Goal: Find specific page/section: Find specific page/section

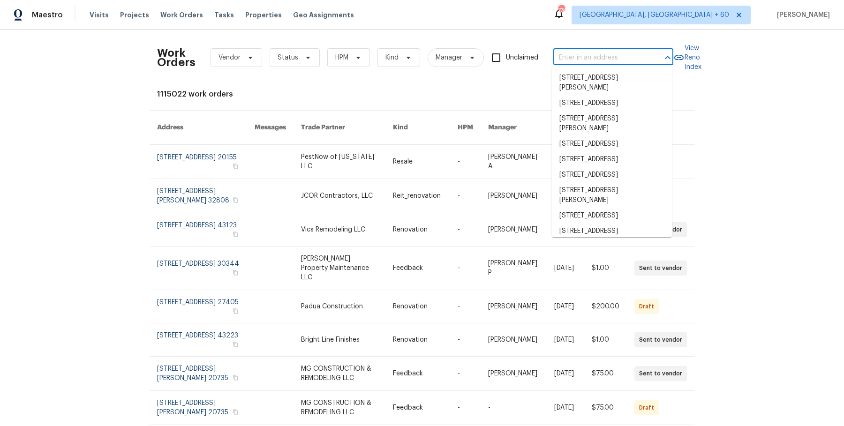
type input "[STREET_ADDRESS]"
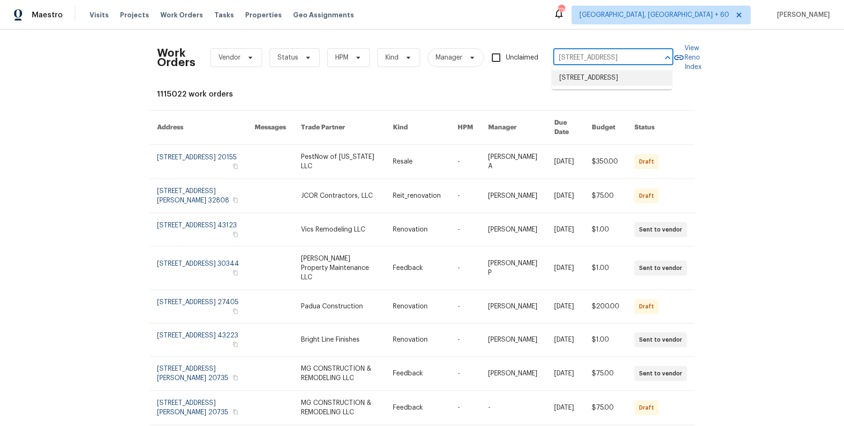
click at [604, 86] on li "[STREET_ADDRESS]" at bounding box center [612, 77] width 120 height 15
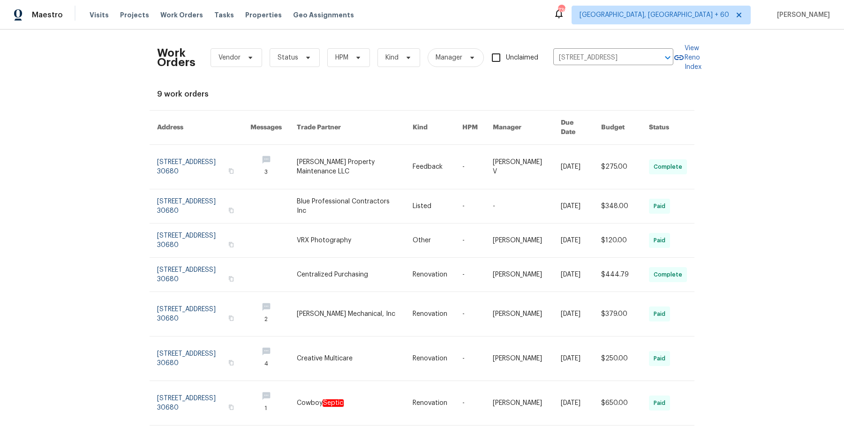
click at [483, 145] on link at bounding box center [477, 167] width 30 height 44
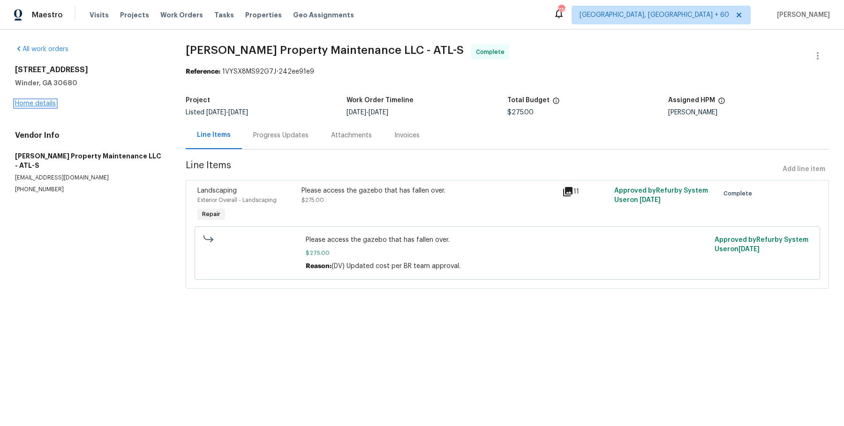
click at [46, 101] on link "Home details" at bounding box center [35, 103] width 41 height 7
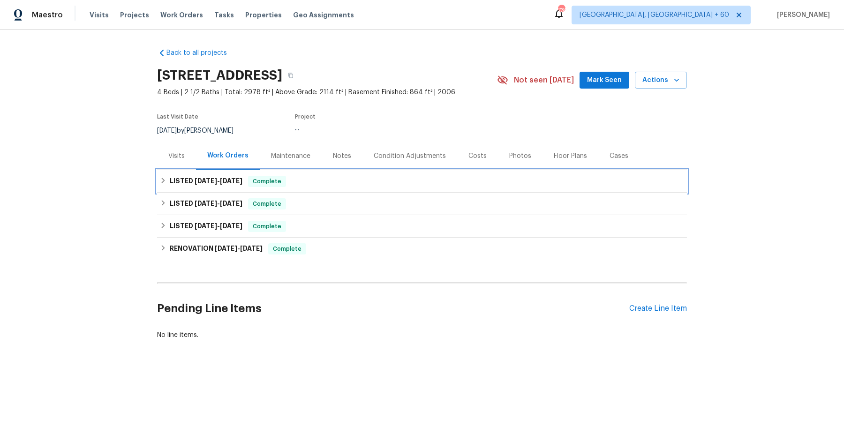
click at [342, 182] on div "LISTED [DATE] - [DATE] Complete" at bounding box center [422, 181] width 524 height 11
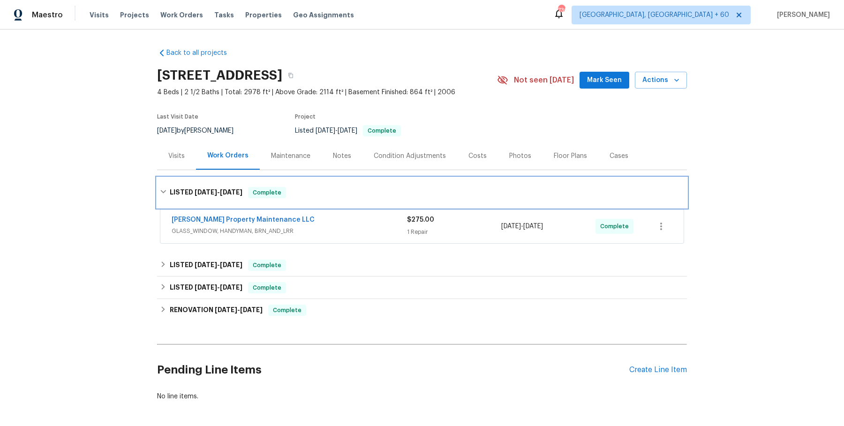
scroll to position [38, 0]
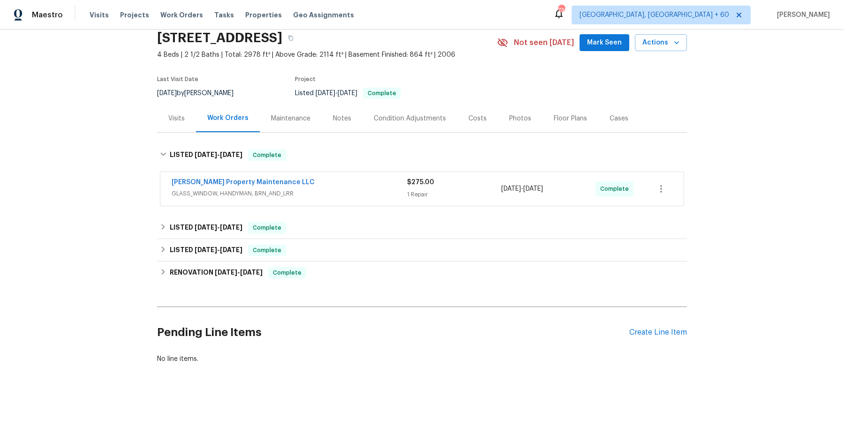
click at [345, 194] on span "GLASS_WINDOW, HANDYMAN, BRN_AND_LRR" at bounding box center [289, 193] width 235 height 9
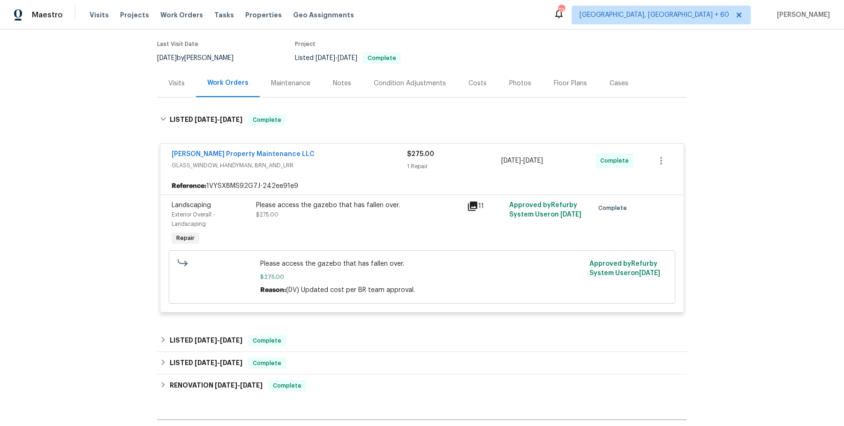
scroll to position [72, 0]
click at [308, 336] on div "LISTED 4/28/25 - 5/1/25 Complete" at bounding box center [422, 341] width 524 height 11
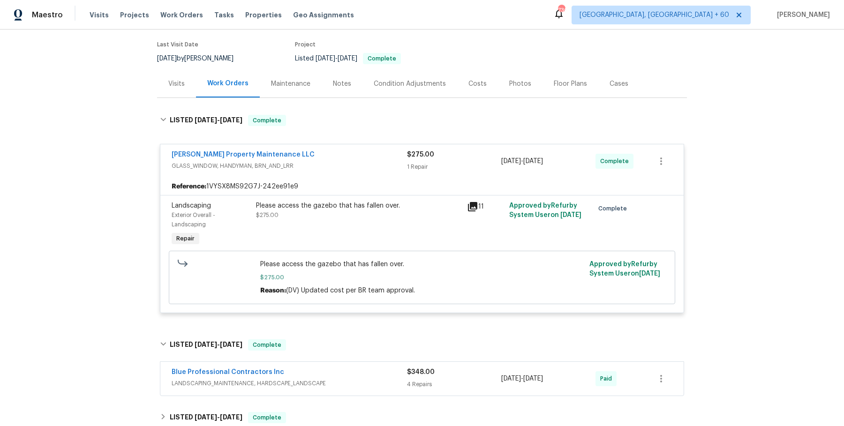
click at [308, 379] on span "LANDSCAPING_MAINTENANCE, HARDSCAPE_LANDSCAPE" at bounding box center [289, 383] width 235 height 9
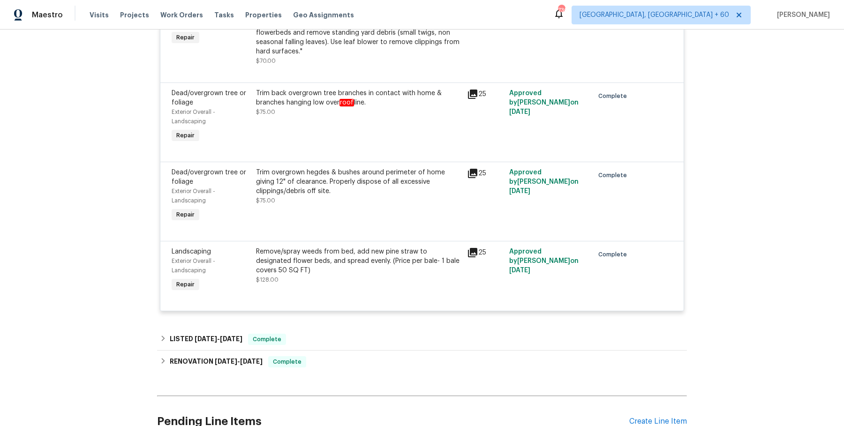
scroll to position [502, 0]
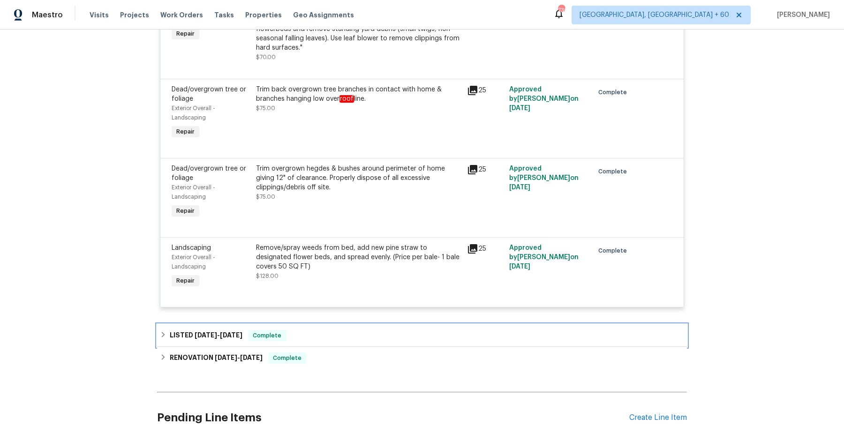
click at [343, 347] on div "LISTED 3/15/25 - 3/17/25 Complete" at bounding box center [422, 335] width 530 height 23
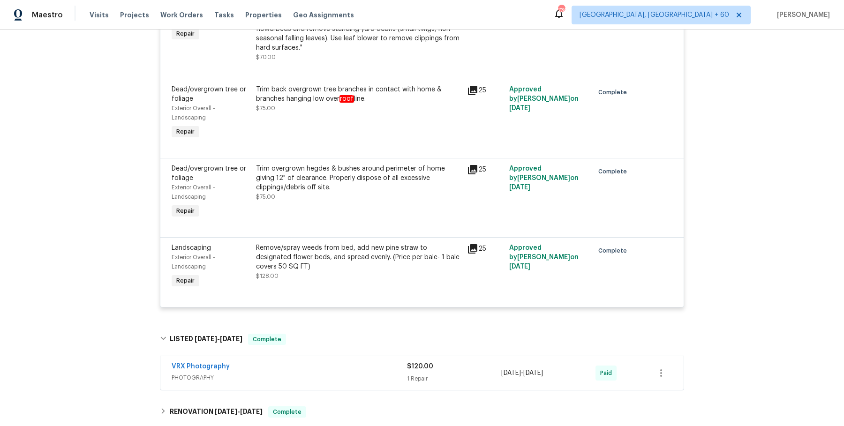
click at [342, 371] on div "VRX Photography" at bounding box center [289, 367] width 235 height 11
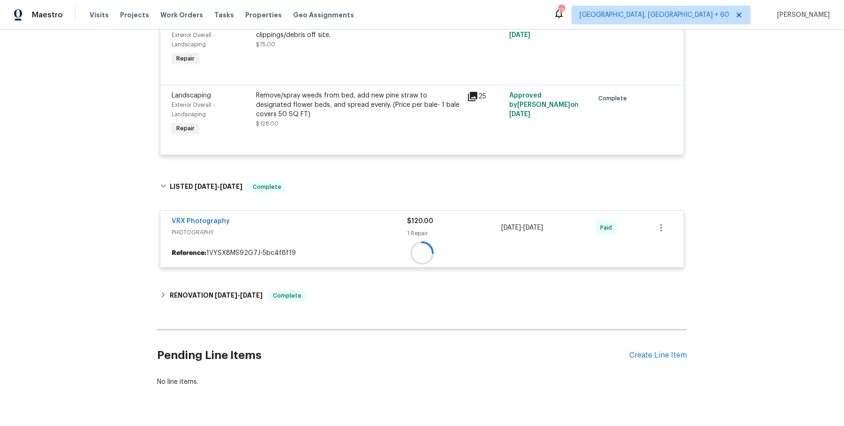
scroll to position [678, 0]
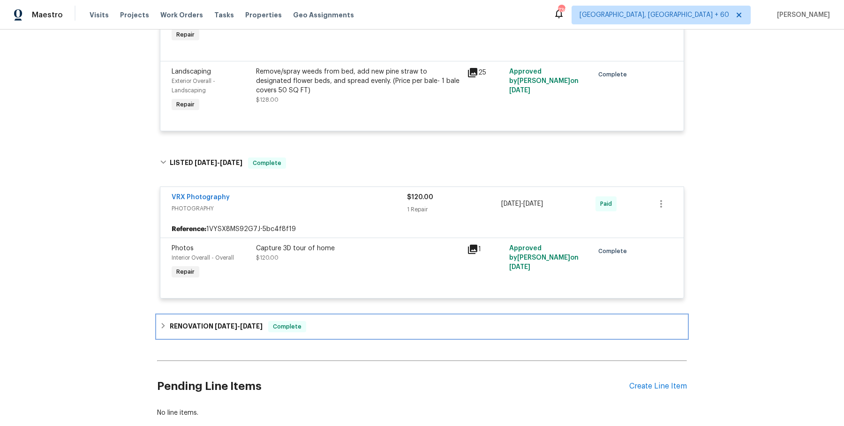
click at [350, 327] on div "RENOVATION 3/3/25 - 3/12/25 Complete" at bounding box center [422, 326] width 524 height 11
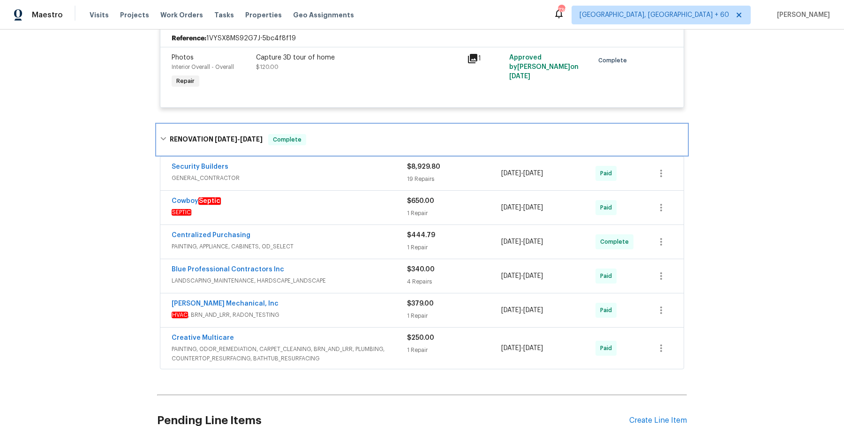
scroll to position [869, 0]
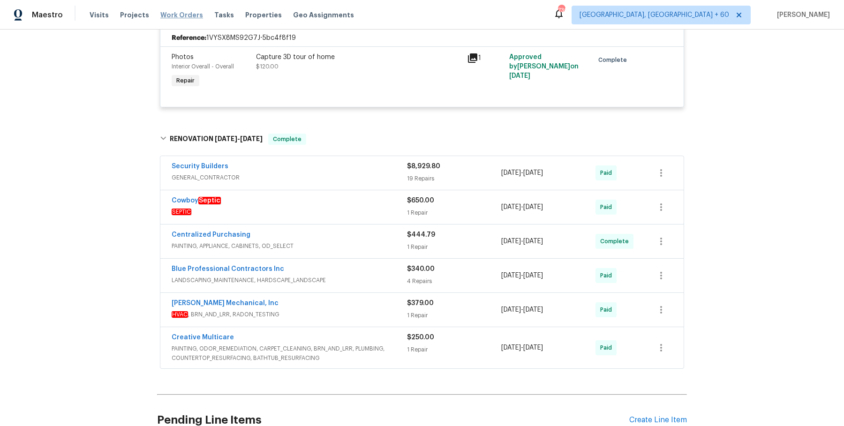
click at [191, 16] on span "Work Orders" at bounding box center [181, 14] width 43 height 9
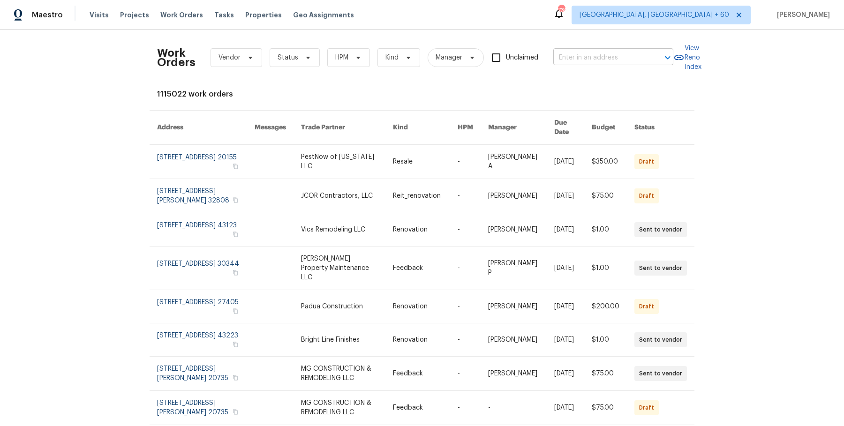
click at [583, 56] on input "text" at bounding box center [600, 58] width 94 height 15
paste input "3831 Harry Wurzbach Rd San Antonio true 16, TX 78209"
drag, startPoint x: 583, startPoint y: 56, endPoint x: 669, endPoint y: 57, distance: 86.3
click at [669, 57] on div "3831 Harry Wurzbach Rd San Antonio true 16, TX 78209 ​" at bounding box center [613, 58] width 120 height 15
type input "3831 Harry Wurzbach R"
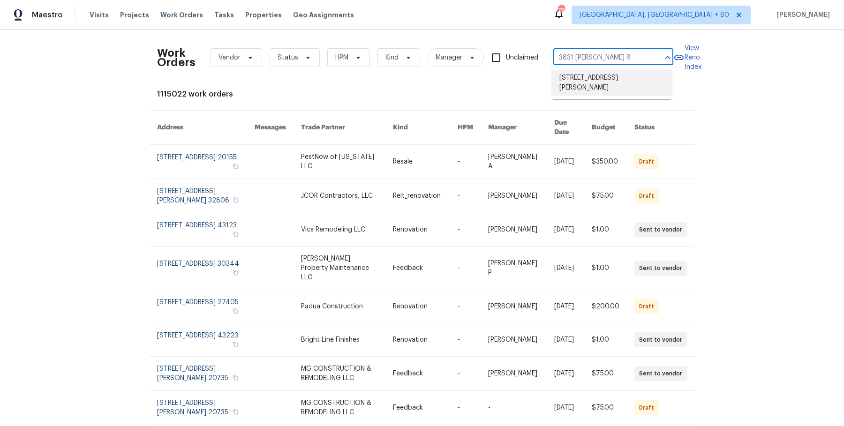
click at [611, 80] on li "[STREET_ADDRESS][PERSON_NAME]" at bounding box center [612, 82] width 120 height 25
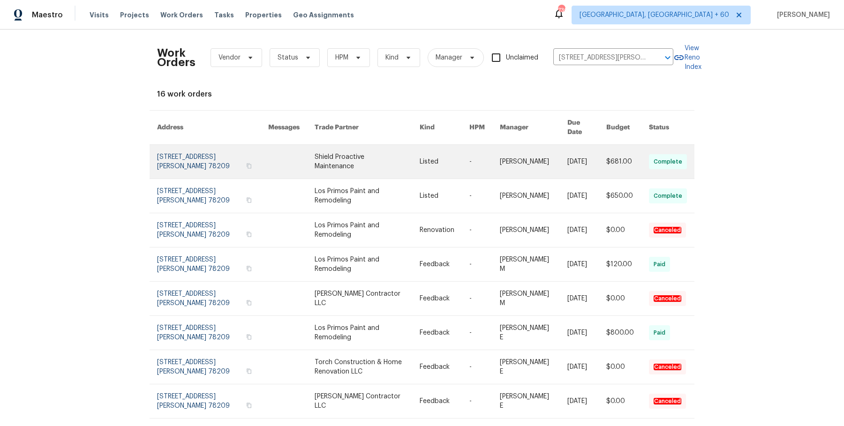
click at [501, 155] on td "[PERSON_NAME]" at bounding box center [526, 162] width 68 height 34
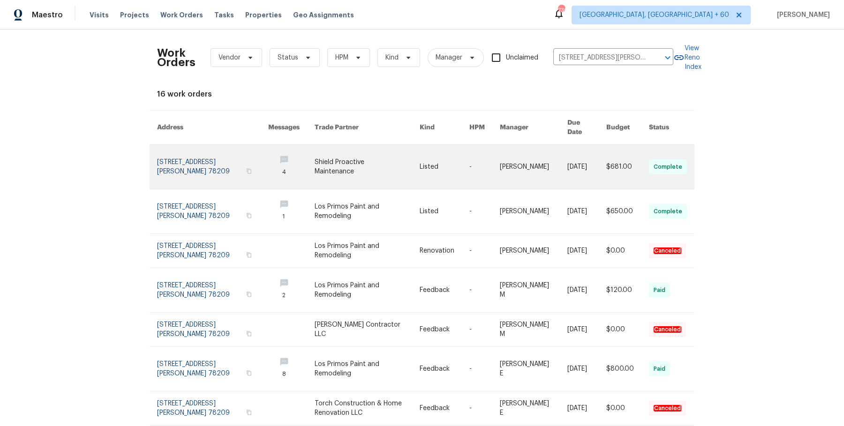
click at [501, 155] on td "[PERSON_NAME]" at bounding box center [526, 167] width 68 height 45
click at [475, 158] on link at bounding box center [484, 167] width 30 height 44
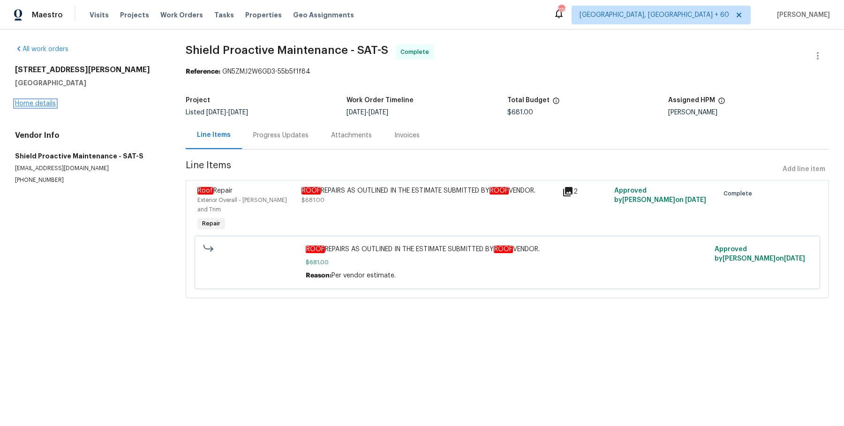
click at [35, 105] on link "Home details" at bounding box center [35, 103] width 41 height 7
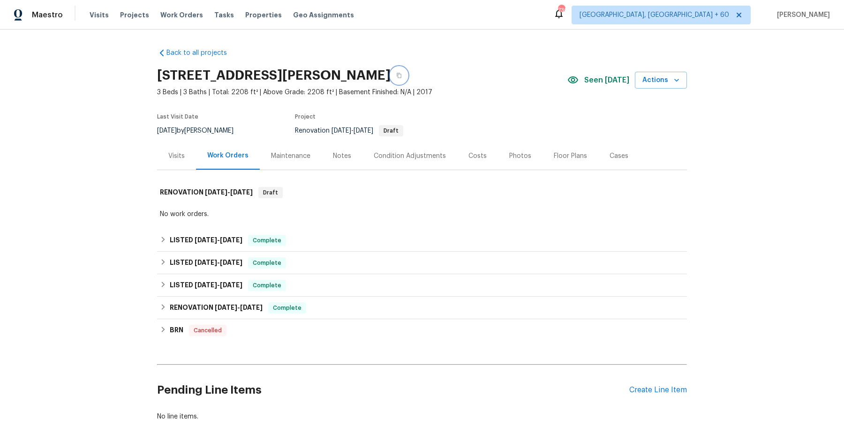
click at [402, 73] on icon "button" at bounding box center [399, 76] width 6 height 6
click at [401, 77] on icon "button" at bounding box center [399, 75] width 5 height 5
click at [184, 15] on span "Work Orders" at bounding box center [181, 14] width 43 height 9
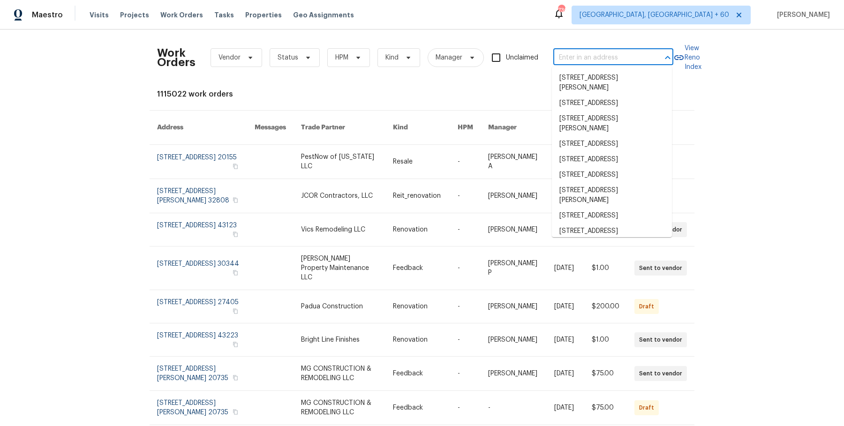
click at [608, 51] on input "text" at bounding box center [600, 58] width 94 height 15
paste input "[STREET_ADDRESS][PERSON_NAME]"
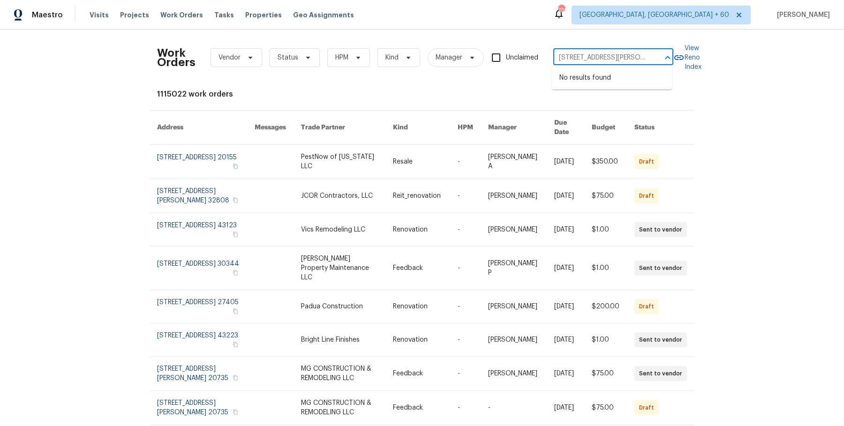
scroll to position [0, 84]
drag, startPoint x: 570, startPoint y: 57, endPoint x: 698, endPoint y: 57, distance: 128.5
click at [687, 57] on div "Work Orders Vendor Status HPM Kind Manager Unclaimed 3831 Harry Wurzbach Rd Bld…" at bounding box center [422, 57] width 530 height 41
type input "3831 Harry Wurzbach Rd"
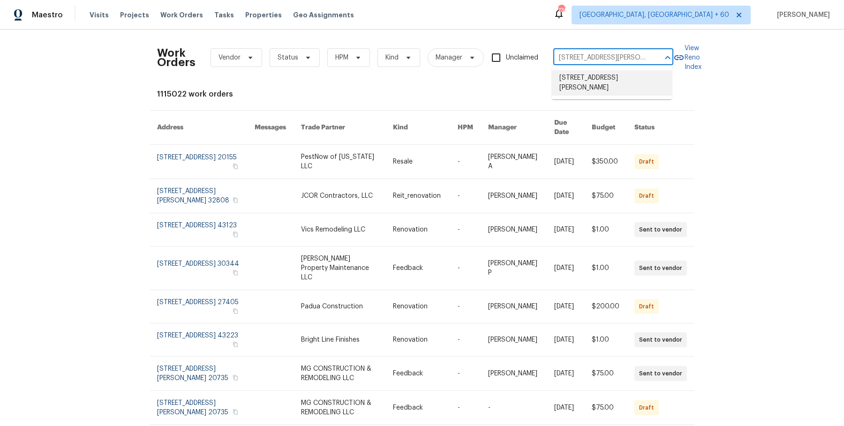
click at [635, 79] on li "[STREET_ADDRESS][PERSON_NAME]" at bounding box center [612, 82] width 120 height 25
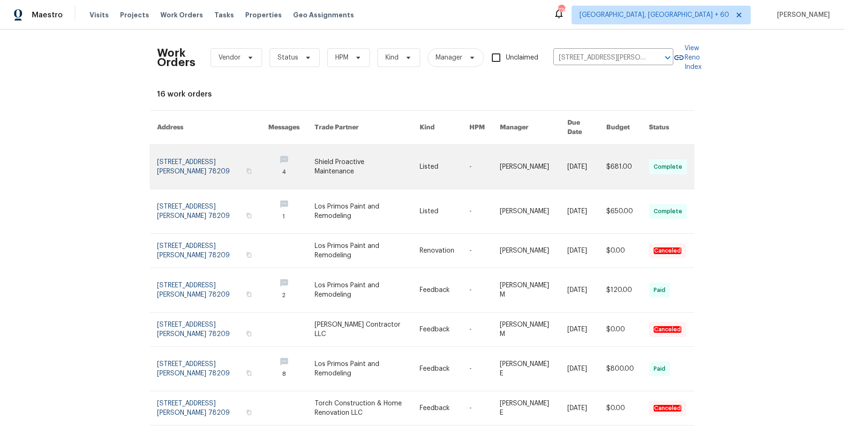
click at [528, 169] on link at bounding box center [534, 167] width 68 height 44
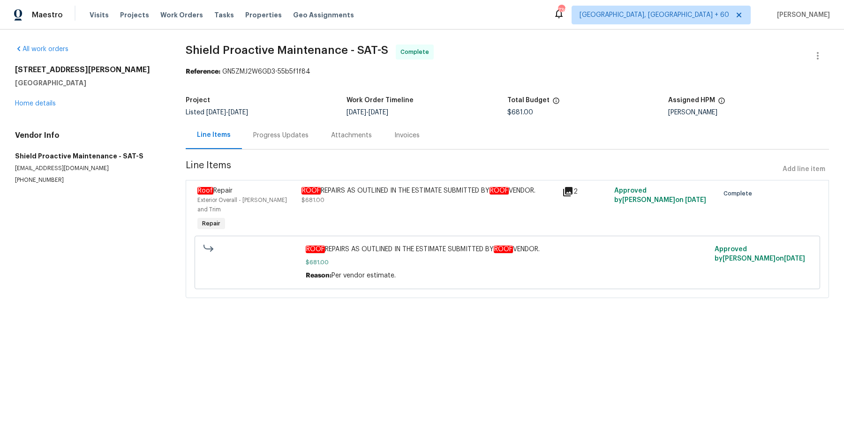
click at [53, 107] on div "3831 Harry Wurzbach Rd Bldg 16 San Antonio, TX 78209 Home details" at bounding box center [89, 86] width 148 height 43
click at [49, 104] on link "Home details" at bounding box center [35, 103] width 41 height 7
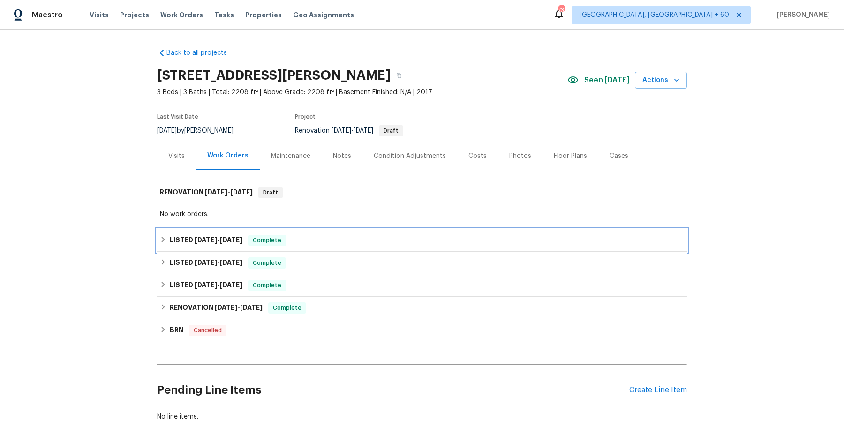
click at [355, 248] on div "LISTED 7/29/25 - 8/4/25 Complete" at bounding box center [422, 240] width 530 height 23
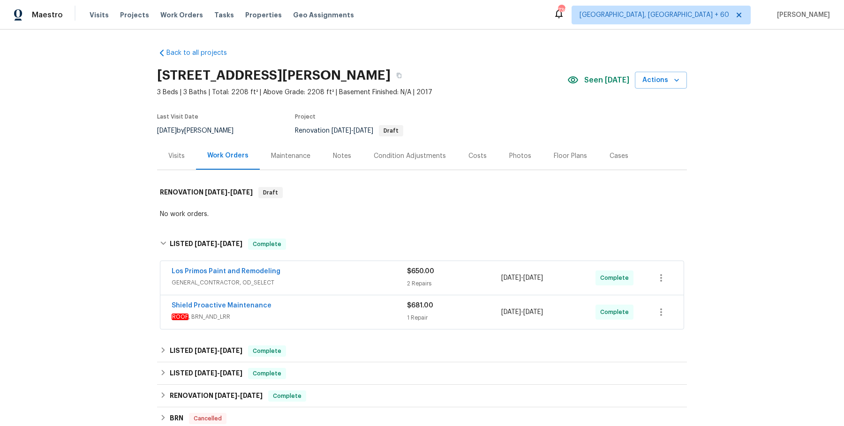
click at [345, 278] on span "GENERAL_CONTRACTOR, OD_SELECT" at bounding box center [289, 282] width 235 height 9
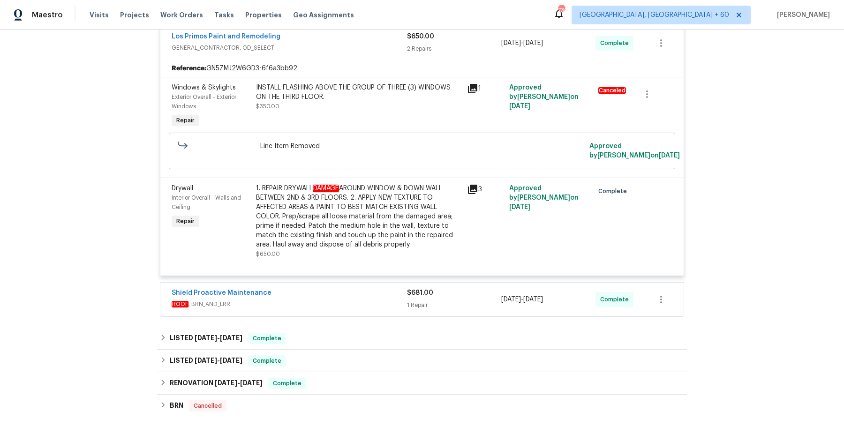
scroll to position [242, 0]
click at [342, 300] on span "ROOF , BRN_AND_LRR" at bounding box center [289, 303] width 235 height 9
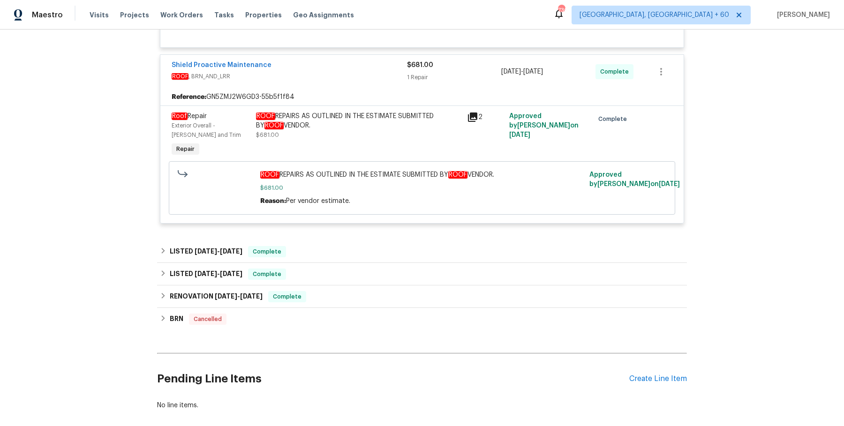
scroll to position [515, 0]
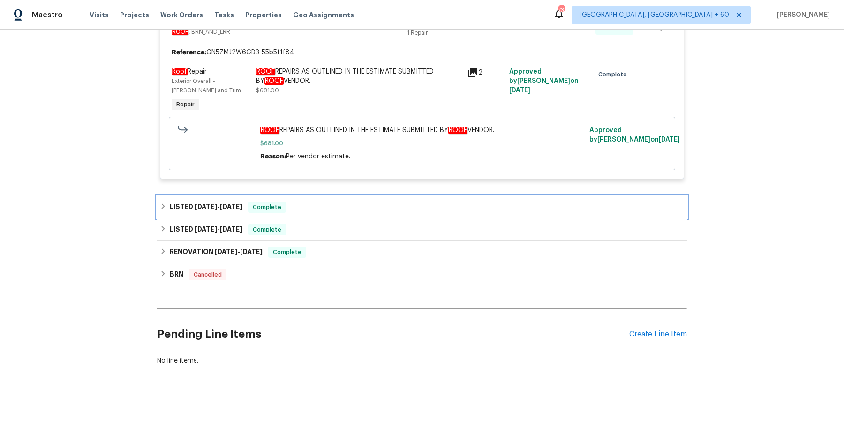
click at [354, 205] on div "LISTED 7/8/25 - 7/15/25 Complete" at bounding box center [422, 207] width 524 height 11
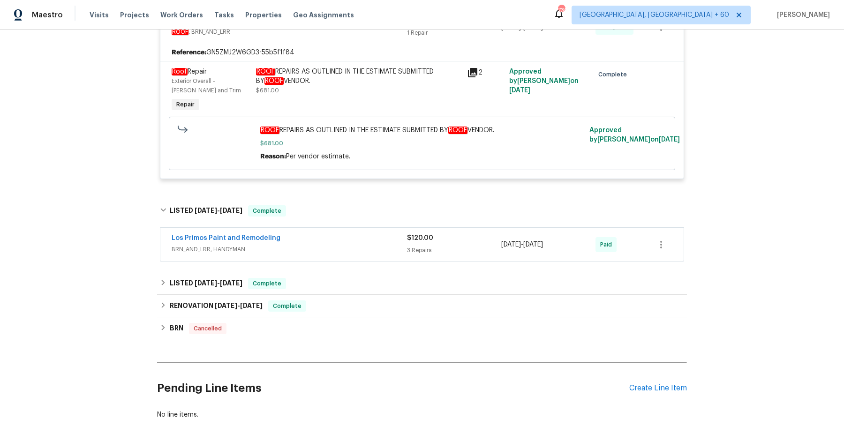
click at [353, 247] on span "BRN_AND_LRR, HANDYMAN" at bounding box center [289, 249] width 235 height 9
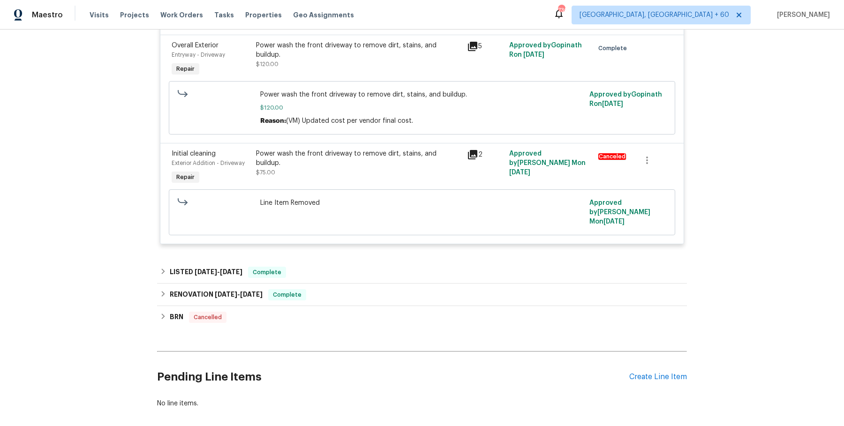
scroll to position [867, 0]
click at [353, 266] on div "LISTED 1/20/25 - 4/28/25 Complete" at bounding box center [422, 271] width 524 height 11
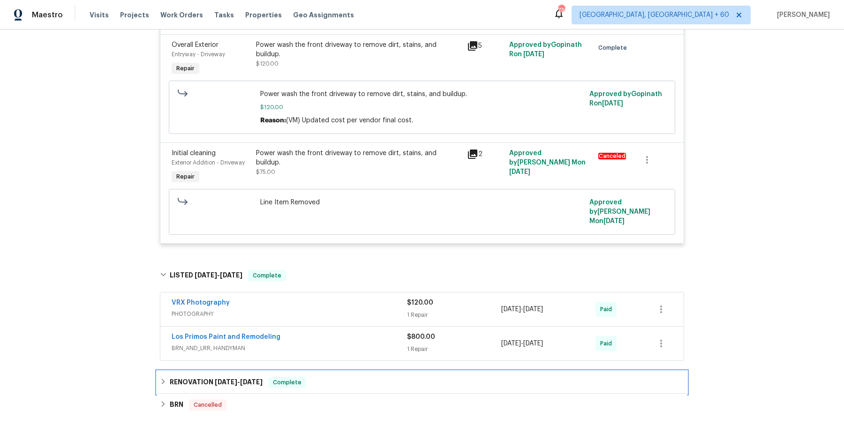
click at [327, 377] on div "RENOVATION 10/30/24 - 10/31/24 Complete" at bounding box center [422, 382] width 524 height 11
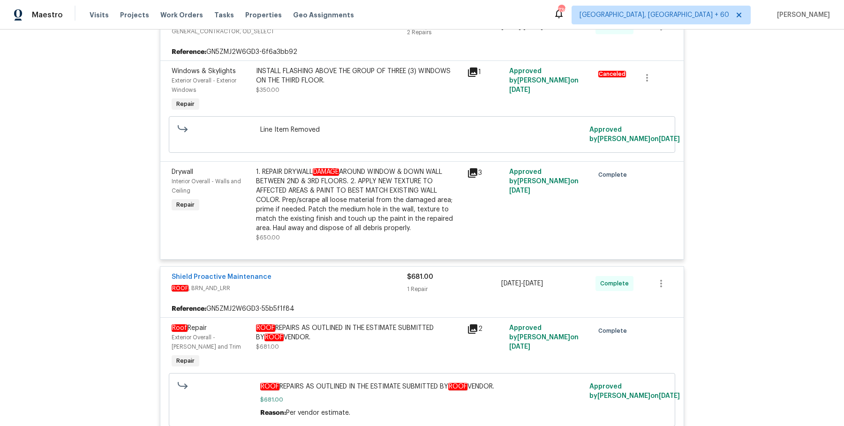
scroll to position [0, 0]
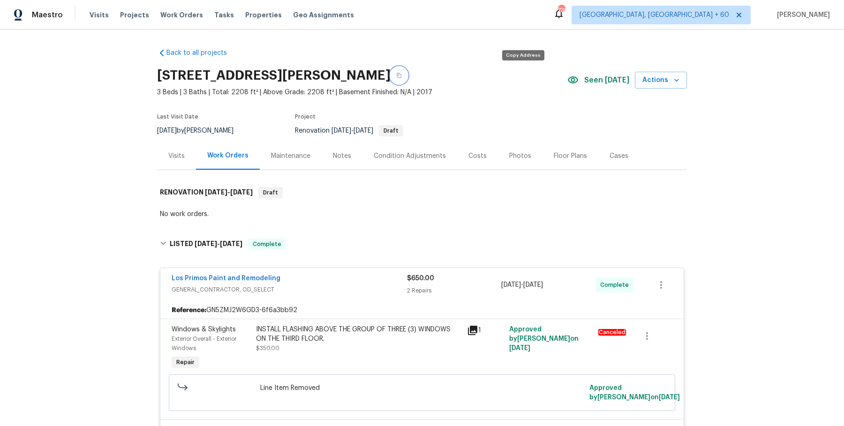
click at [407, 81] on button "button" at bounding box center [399, 75] width 17 height 17
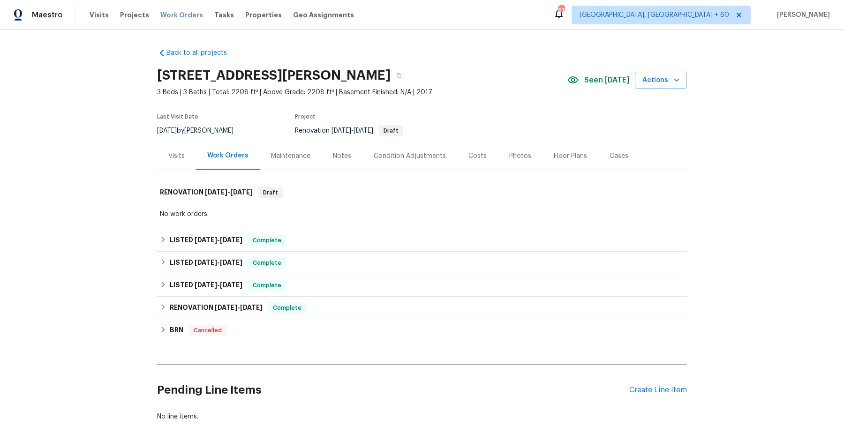
click at [168, 14] on span "Work Orders" at bounding box center [181, 14] width 43 height 9
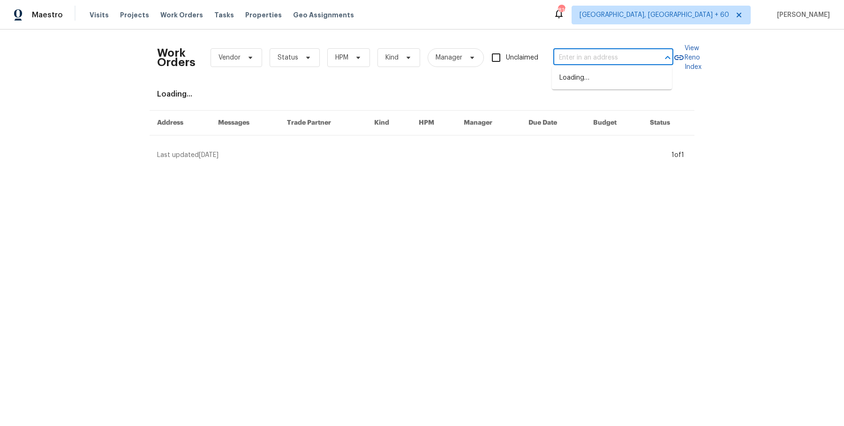
click at [588, 58] on input "text" at bounding box center [600, 58] width 94 height 15
paste input "[STREET_ADDRESS][US_STATE]"
type input "[STREET_ADDRESS][US_STATE]"
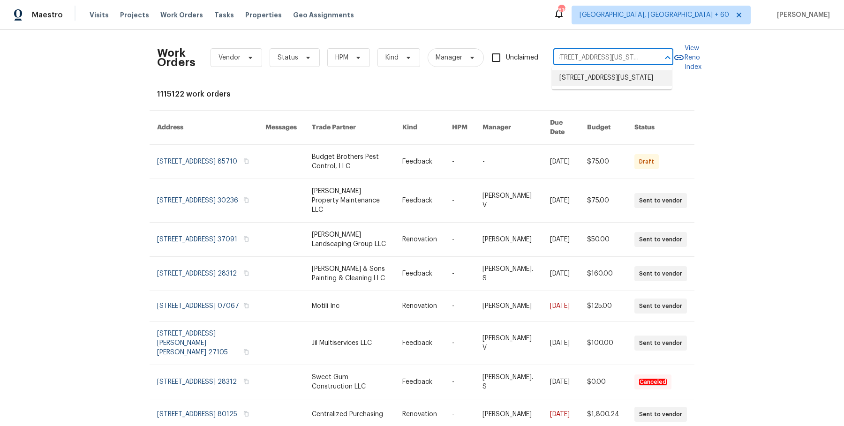
click at [593, 83] on li "[STREET_ADDRESS][US_STATE]" at bounding box center [612, 77] width 120 height 15
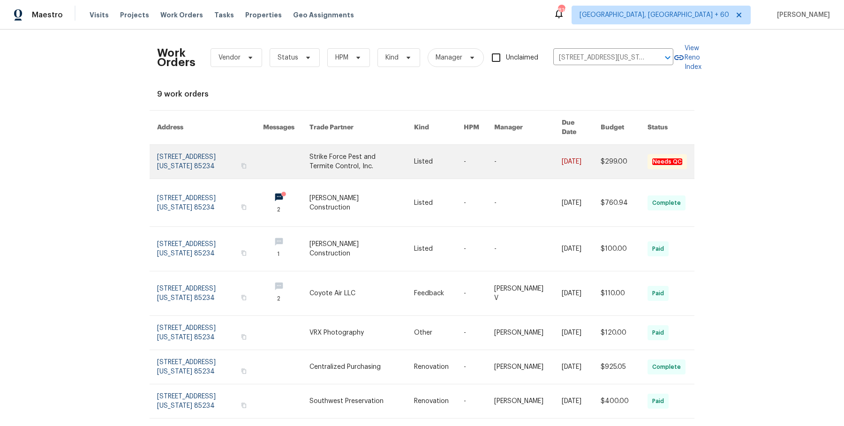
click at [538, 153] on link at bounding box center [527, 162] width 67 height 34
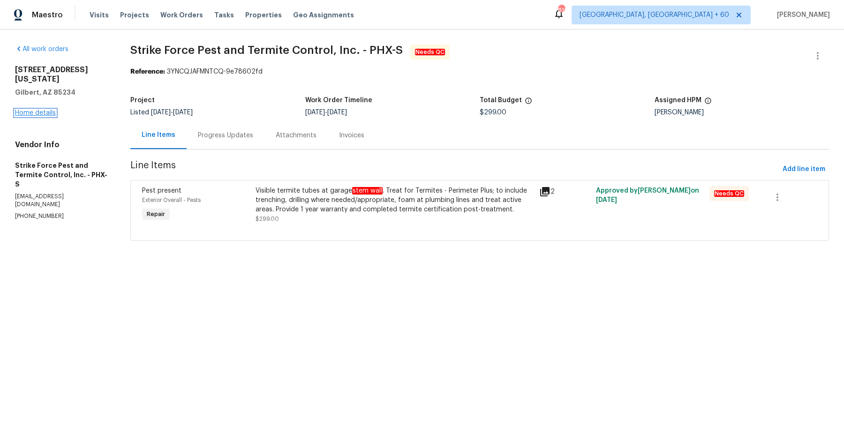
click at [44, 110] on link "Home details" at bounding box center [35, 113] width 41 height 7
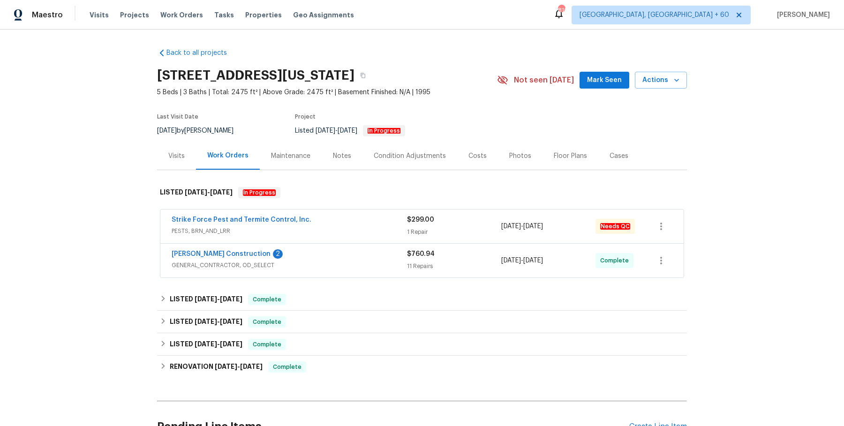
click at [379, 226] on span "PESTS, BRN_AND_LRR" at bounding box center [289, 230] width 235 height 9
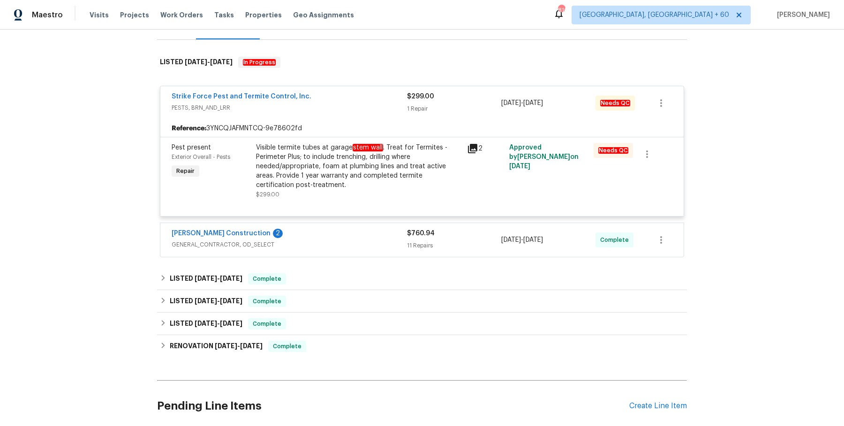
click at [377, 231] on div "[PERSON_NAME] Construction 2" at bounding box center [289, 234] width 235 height 11
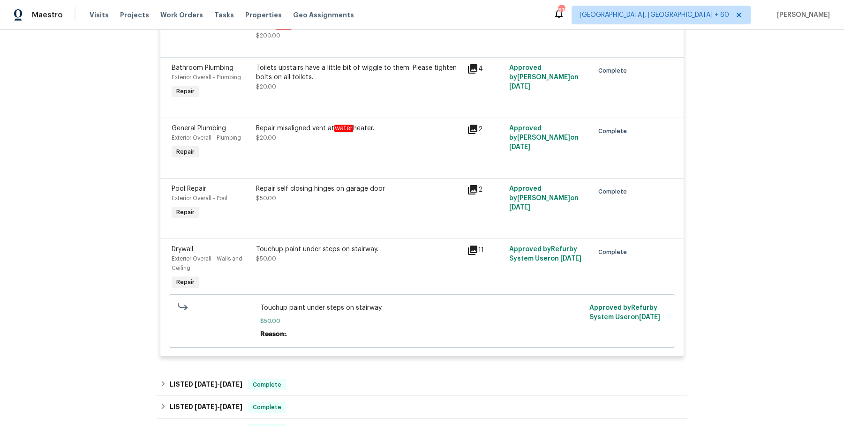
scroll to position [1123, 0]
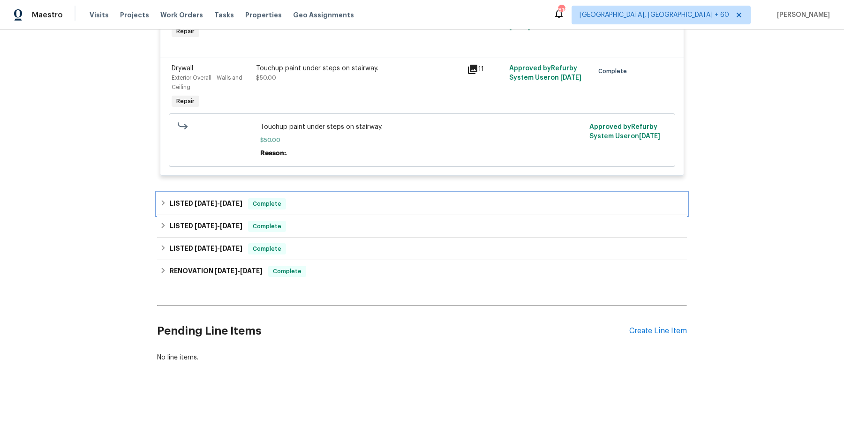
click at [385, 214] on div "LISTED [DATE] - [DATE] Complete" at bounding box center [422, 204] width 530 height 23
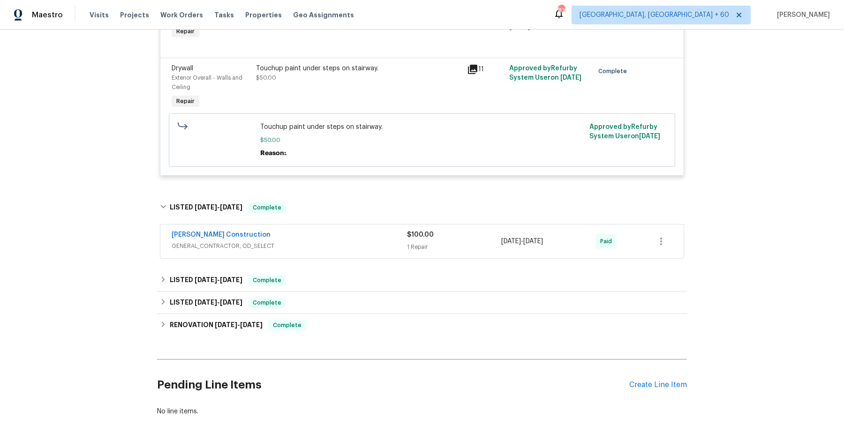
click at [373, 240] on div "[PERSON_NAME] Construction" at bounding box center [289, 235] width 235 height 11
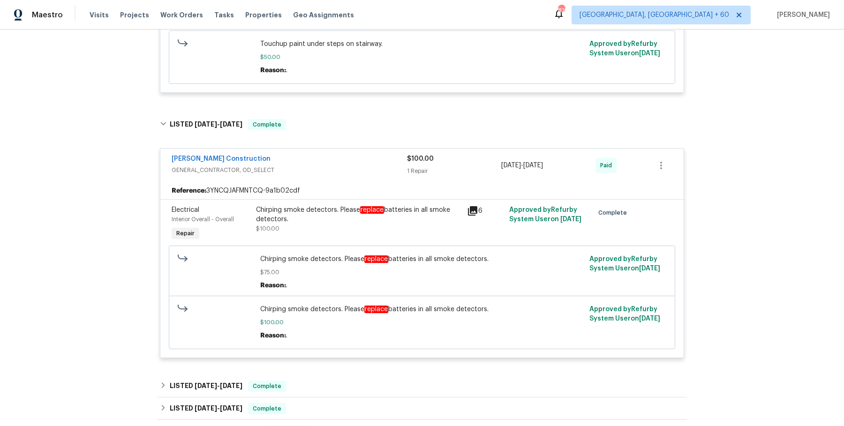
scroll to position [1365, 0]
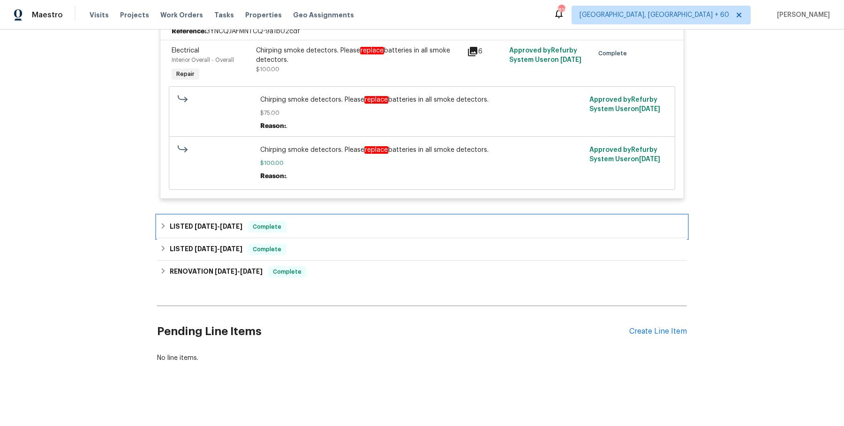
click at [351, 225] on div "LISTED [DATE] - [DATE] Complete" at bounding box center [422, 226] width 524 height 11
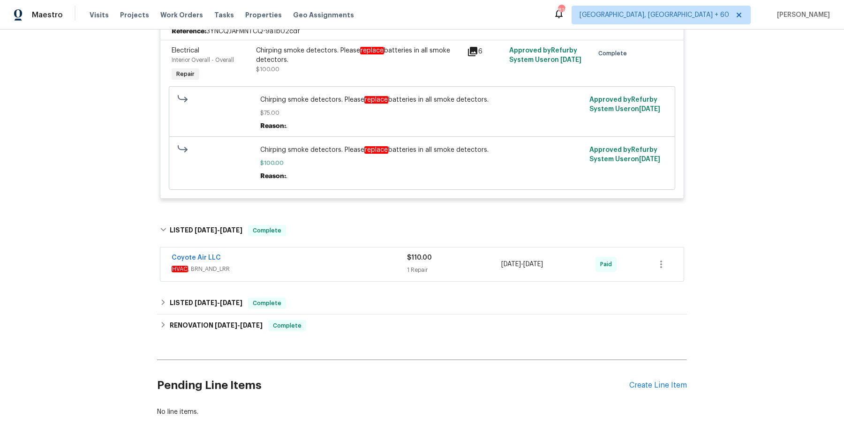
click at [349, 281] on div "Coyote Air LLC HVAC , BRN_AND_LRR $110.00 1 Repair [DATE] - [DATE] Paid" at bounding box center [421, 265] width 523 height 34
click at [352, 263] on div "Coyote Air LLC" at bounding box center [289, 258] width 235 height 11
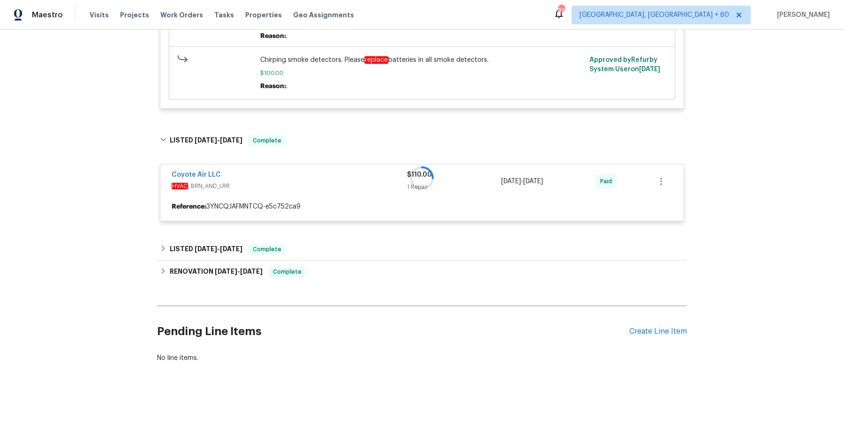
scroll to position [1453, 0]
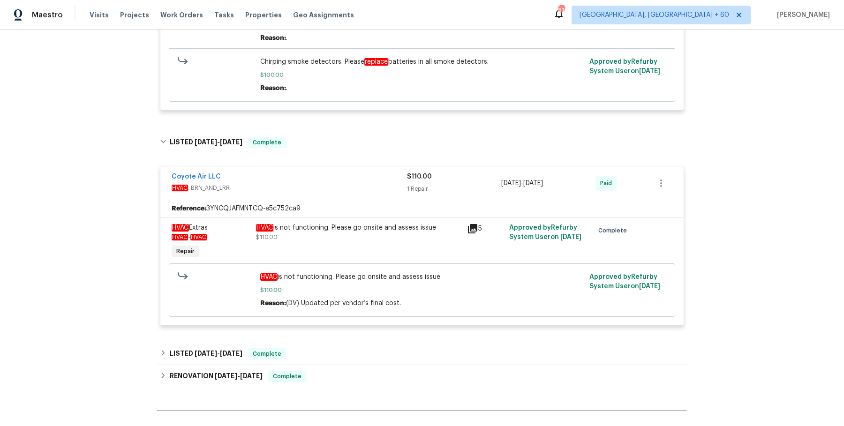
click at [308, 368] on div "RENOVATION [DATE] - [DATE] Complete" at bounding box center [422, 376] width 530 height 23
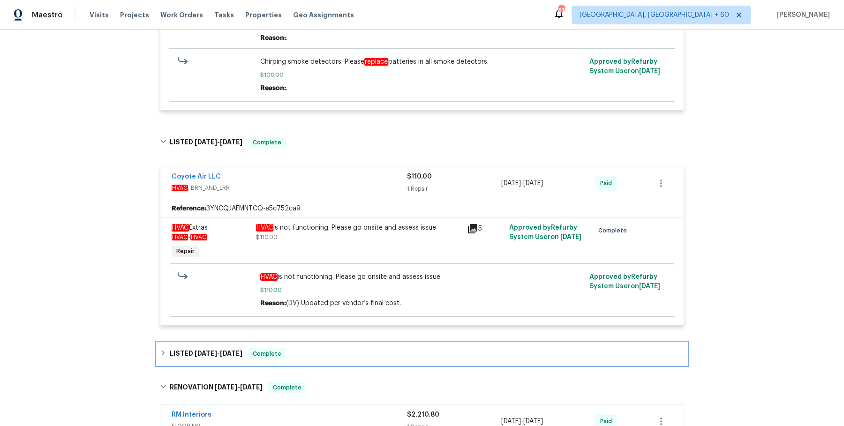
click at [309, 360] on div "LISTED [DATE] - [DATE] Complete" at bounding box center [422, 354] width 530 height 23
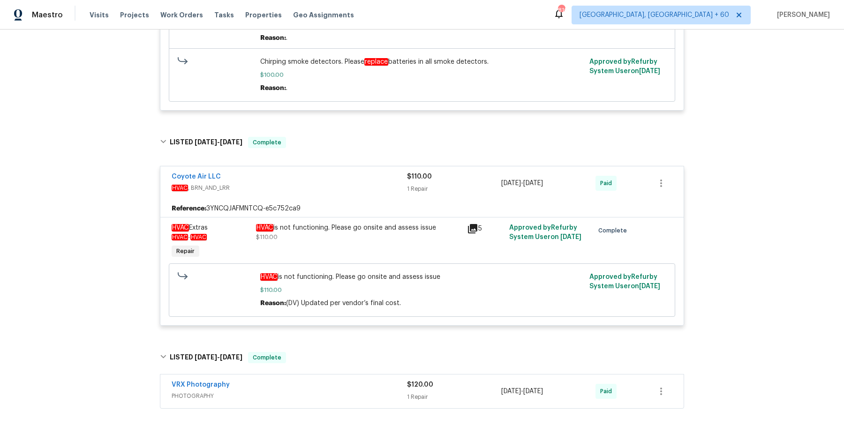
click at [311, 384] on div "VRX Photography" at bounding box center [289, 385] width 235 height 11
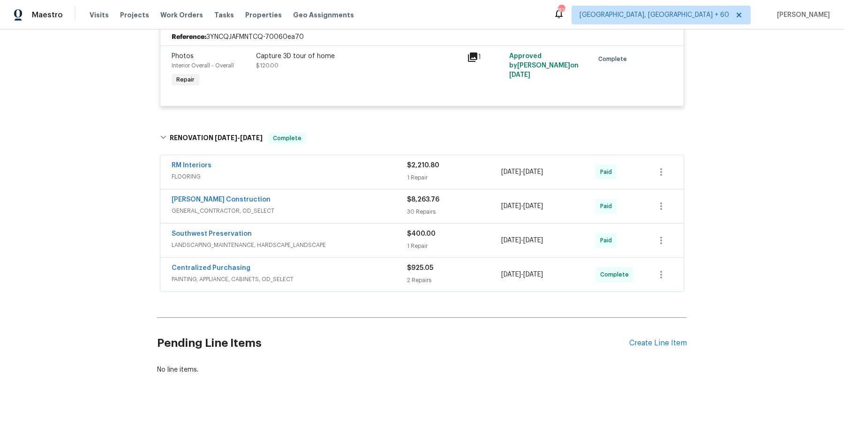
scroll to position [1842, 0]
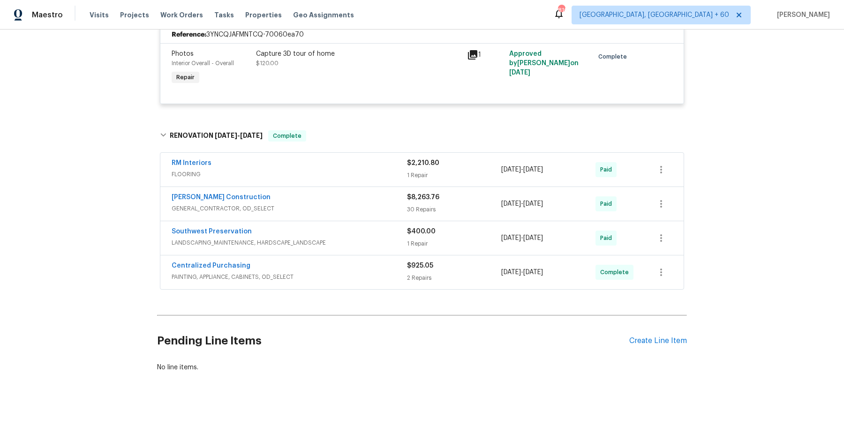
click at [356, 173] on span "FLOORING" at bounding box center [289, 174] width 235 height 9
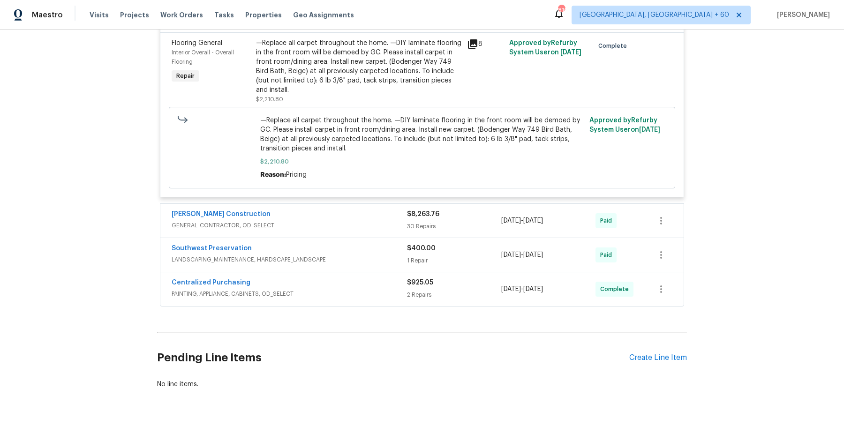
scroll to position [2045, 0]
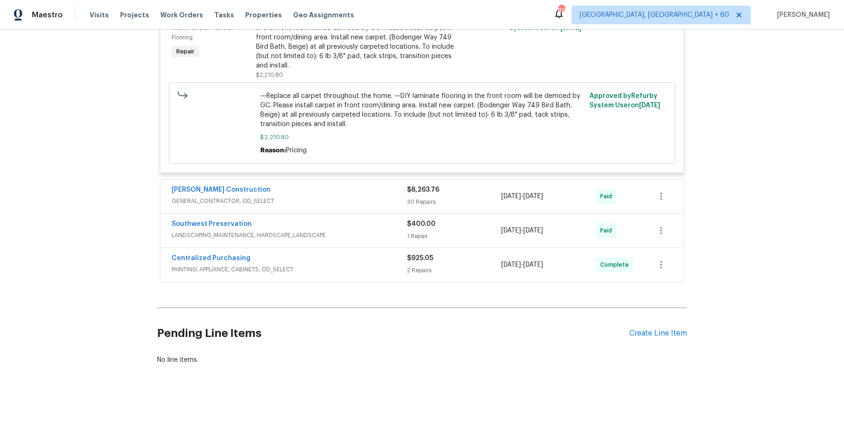
click at [359, 189] on div "[PERSON_NAME] Construction" at bounding box center [289, 190] width 235 height 11
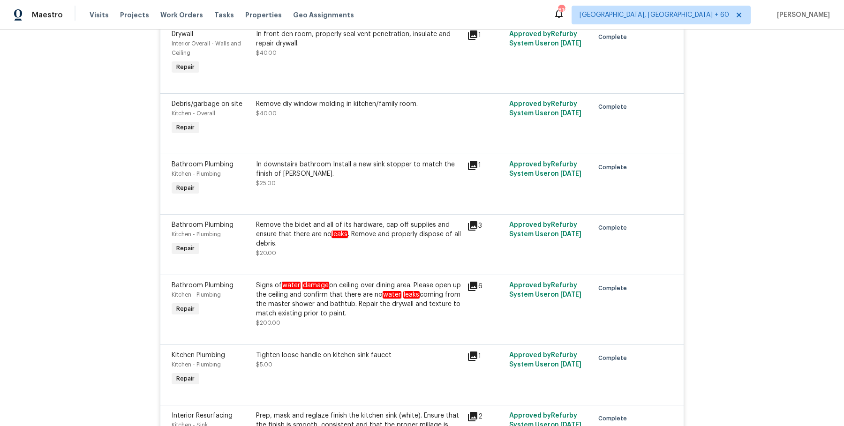
scroll to position [4384, 0]
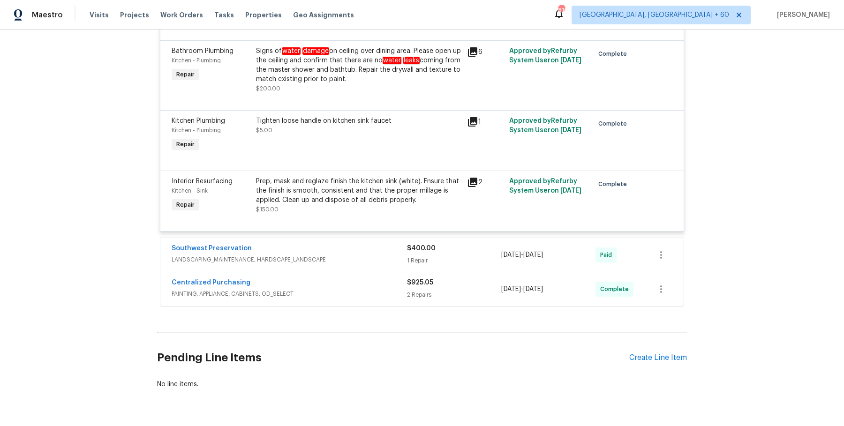
click at [375, 255] on span "LANDSCAPING_MAINTENANCE, HARDSCAPE_LANDSCAPE" at bounding box center [289, 259] width 235 height 9
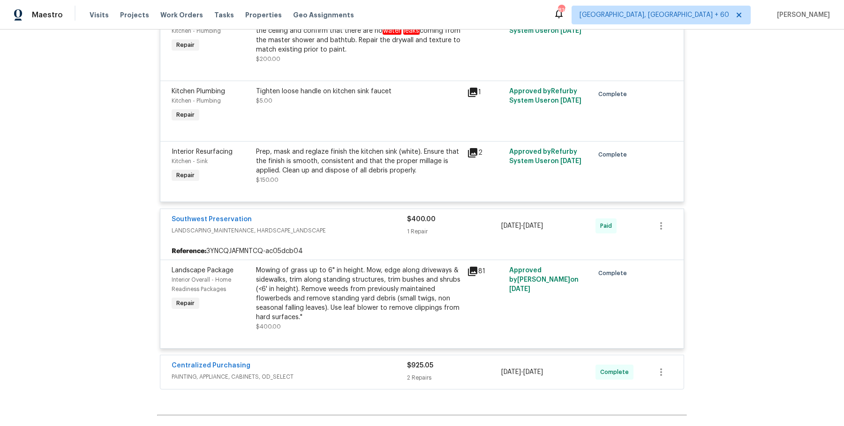
scroll to position [4497, 0]
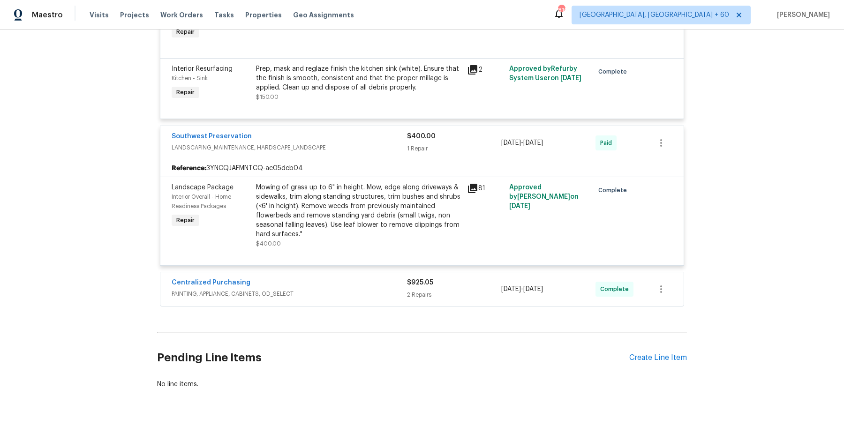
click at [376, 278] on div "Centralized Purchasing" at bounding box center [289, 283] width 235 height 11
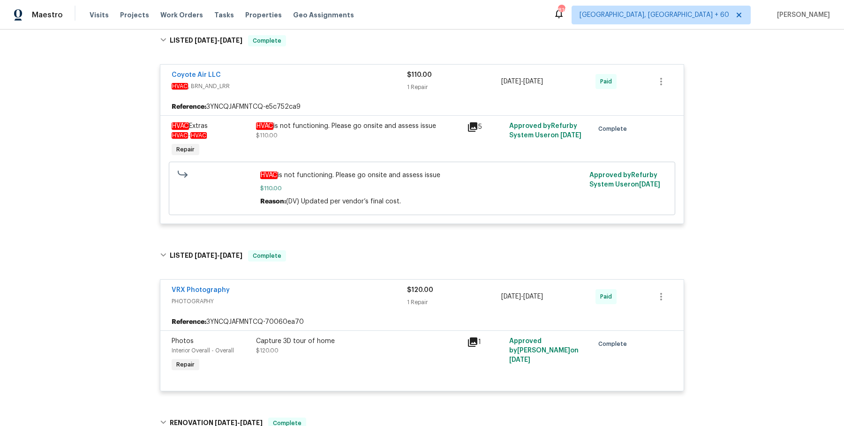
scroll to position [1532, 0]
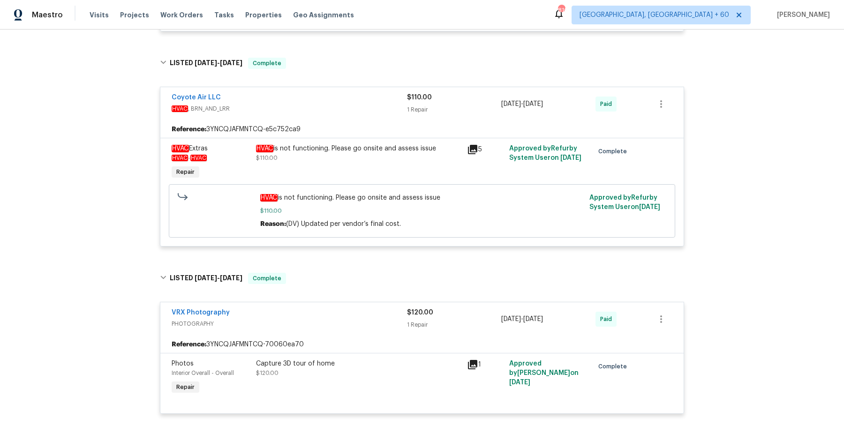
click at [331, 149] on div "HVAC is not functioning. Please go onsite and assess issue" at bounding box center [358, 148] width 205 height 9
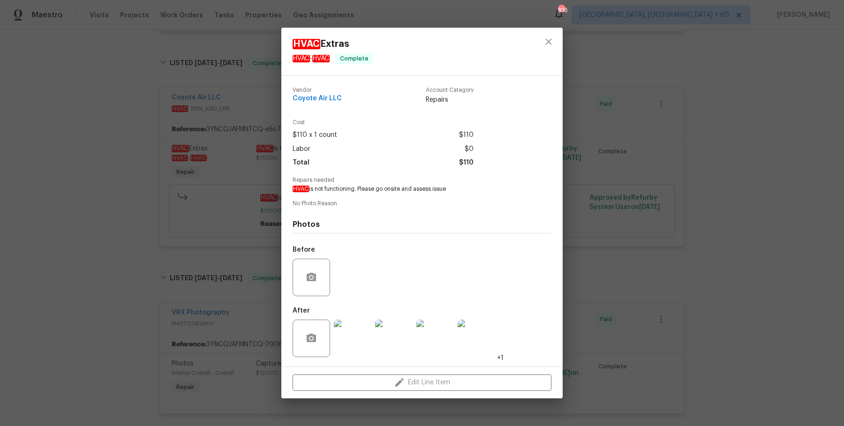
click at [647, 169] on div "HVAC Extras HVAC - HVAC Complete Vendor Coyote Air LLC Account Category Repairs…" at bounding box center [422, 213] width 844 height 426
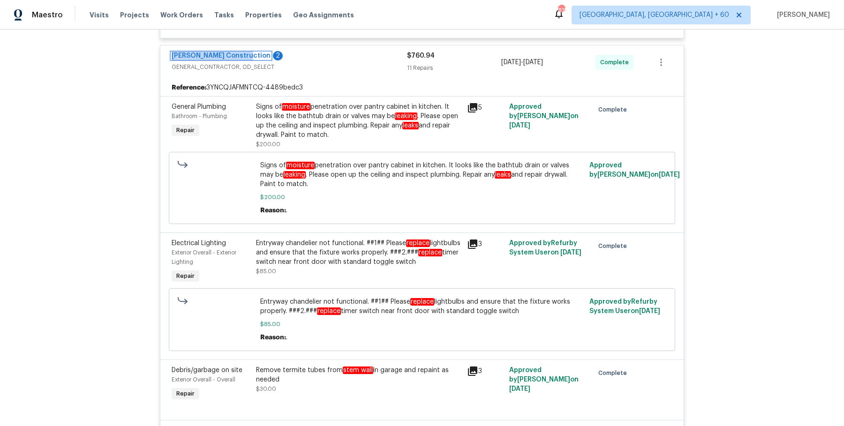
scroll to position [331, 0]
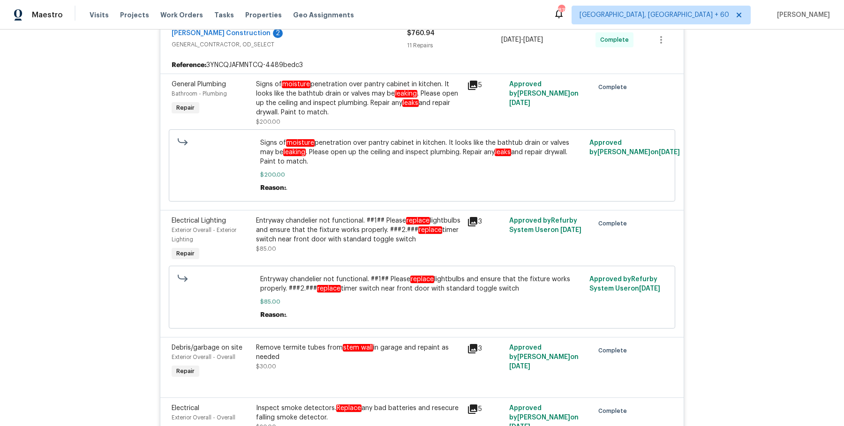
click at [335, 71] on div "Reference: 3YNCQJAFMNTCQ-4489bedc3" at bounding box center [421, 65] width 523 height 17
click at [331, 91] on div "Signs of moisture penetration over pantry cabinet in kitchen. It looks like the…" at bounding box center [358, 99] width 205 height 38
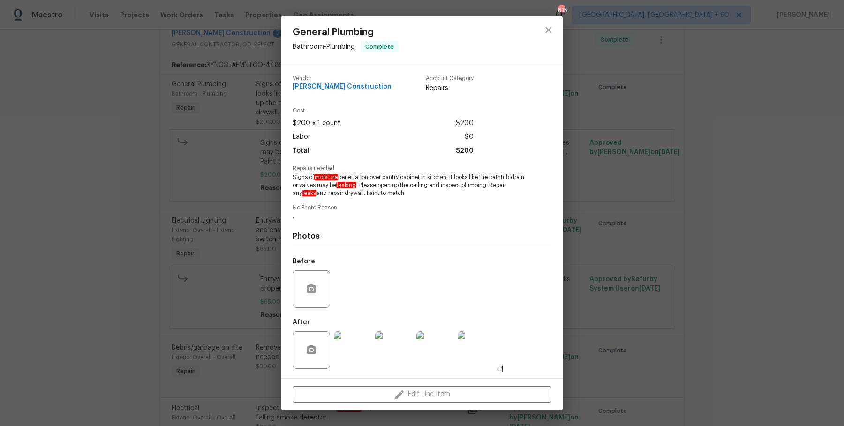
click at [219, 229] on div "General Plumbing Bathroom - Plumbing Complete Vendor [PERSON_NAME] Construction…" at bounding box center [422, 213] width 844 height 426
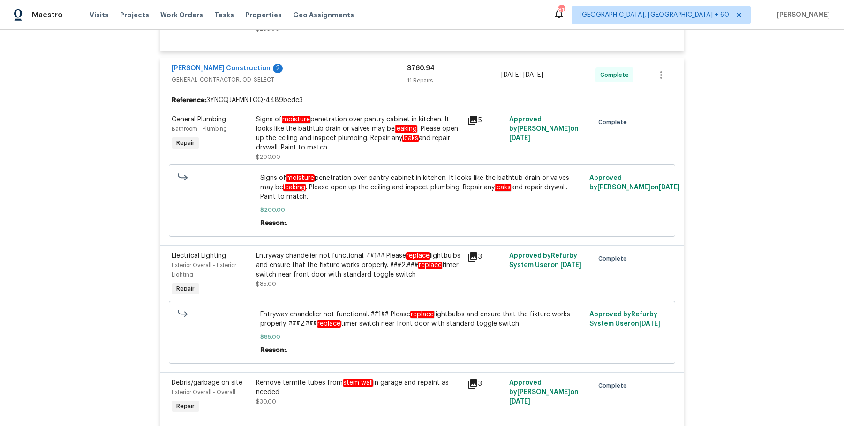
scroll to position [292, 0]
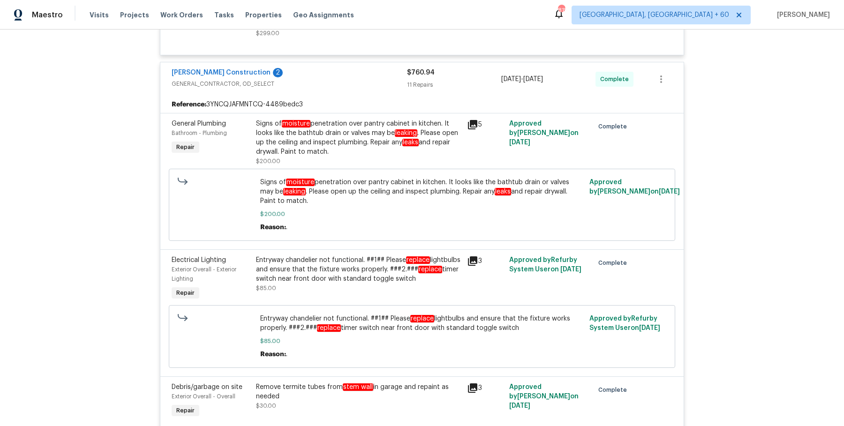
click at [344, 130] on div "Signs of moisture penetration over pantry cabinet in kitchen. It looks like the…" at bounding box center [358, 138] width 205 height 38
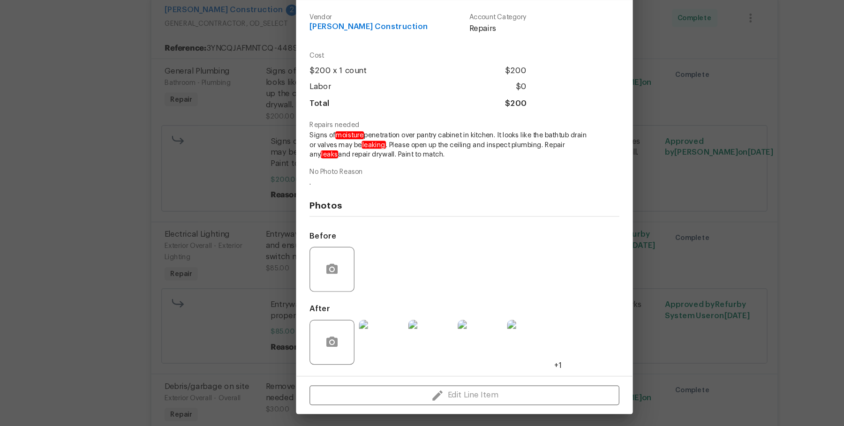
click at [362, 351] on img at bounding box center [353, 351] width 38 height 38
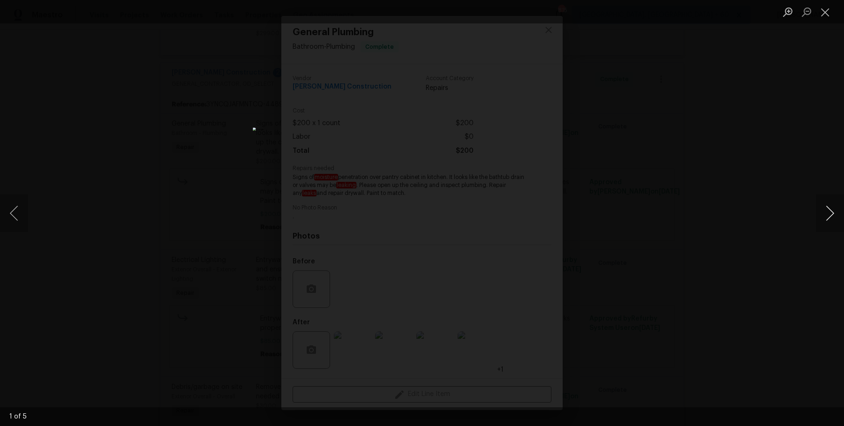
click at [837, 214] on button "Next image" at bounding box center [830, 214] width 28 height 38
click at [826, 184] on div "Lightbox" at bounding box center [422, 213] width 844 height 426
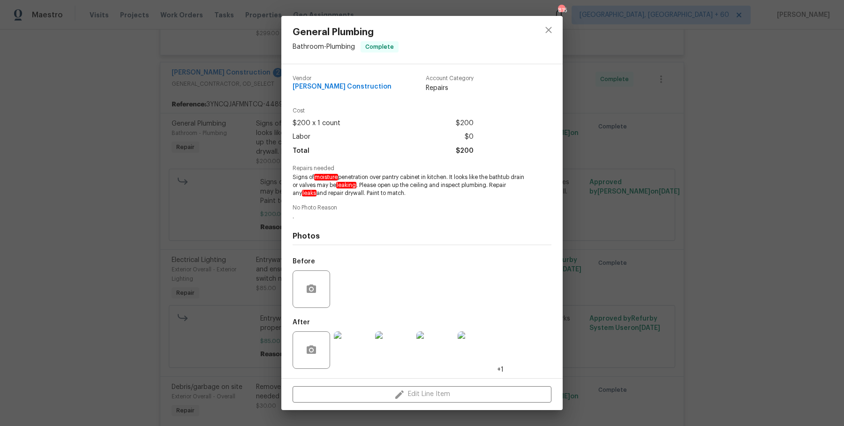
click at [826, 185] on div "General Plumbing Bathroom - Plumbing Complete Vendor [PERSON_NAME] Construction…" at bounding box center [422, 213] width 844 height 426
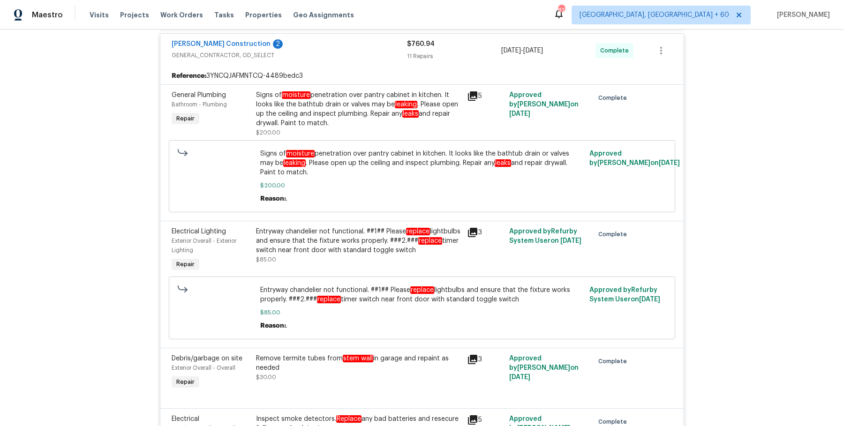
scroll to position [313, 0]
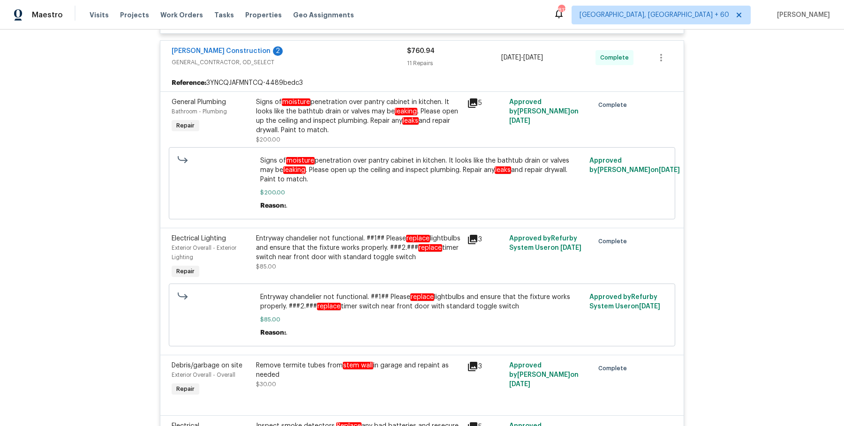
click at [375, 105] on div "Signs of moisture penetration over pantry cabinet in kitchen. It looks like the…" at bounding box center [358, 117] width 205 height 38
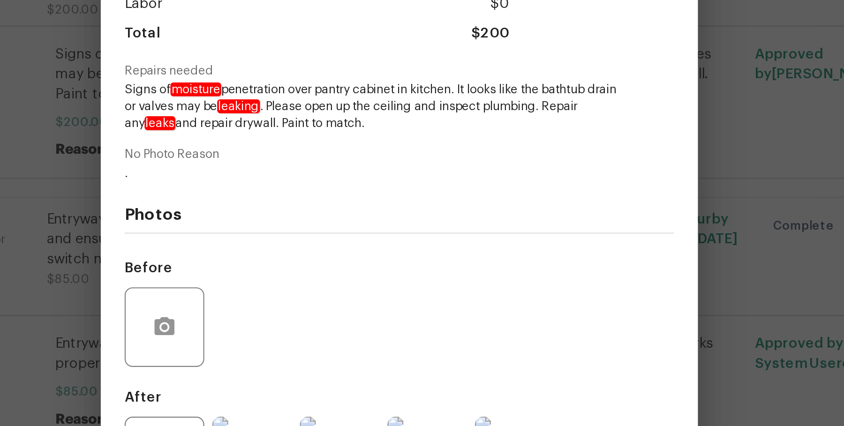
click at [438, 268] on div "Before" at bounding box center [422, 283] width 259 height 61
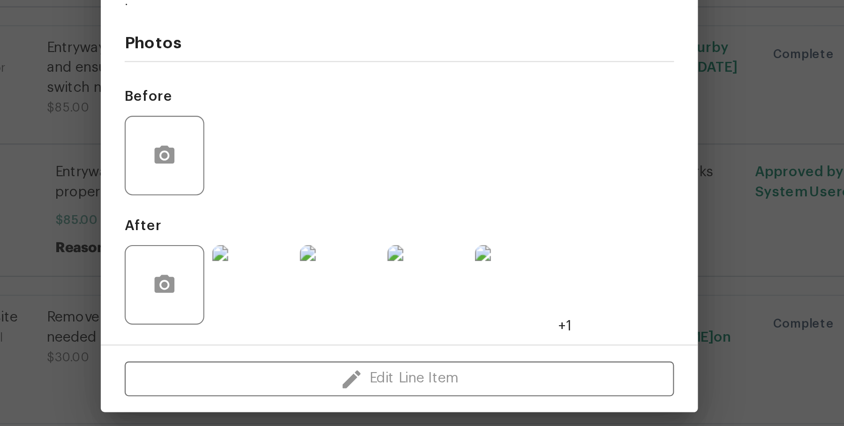
scroll to position [0, 0]
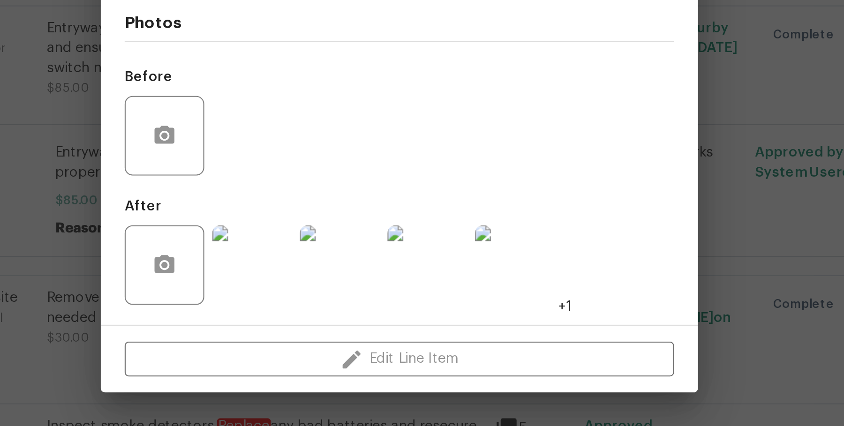
click at [345, 348] on img at bounding box center [353, 351] width 38 height 38
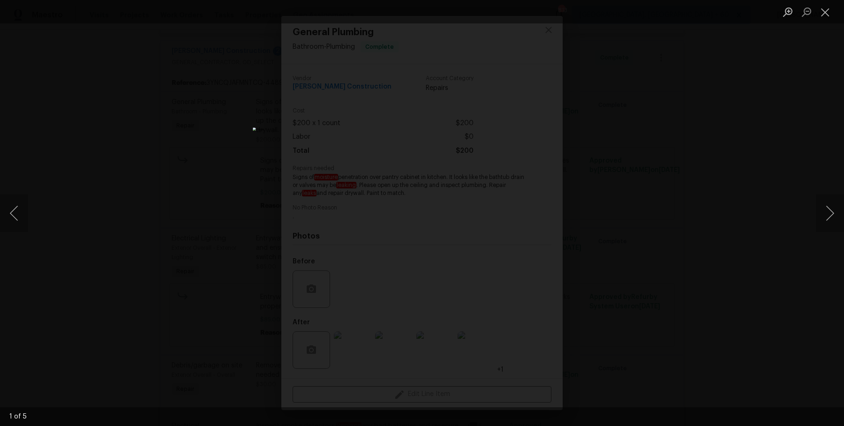
click at [684, 88] on div "Lightbox" at bounding box center [422, 213] width 844 height 426
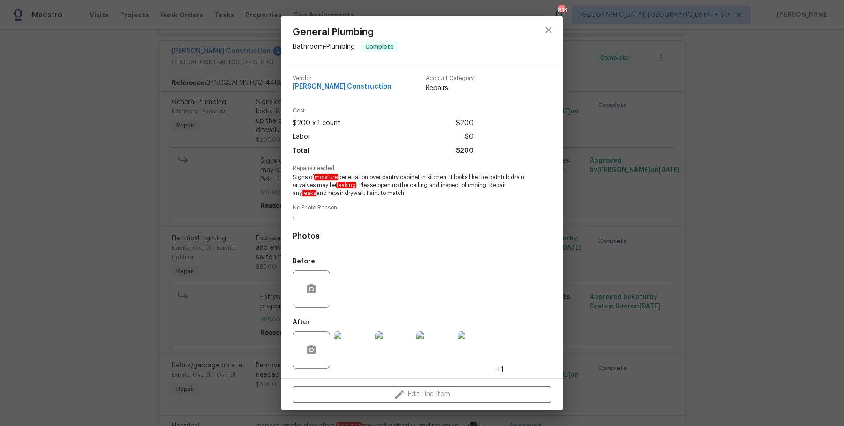
click at [684, 88] on div "General Plumbing Bathroom - Plumbing Complete Vendor [PERSON_NAME] Construction…" at bounding box center [422, 213] width 844 height 426
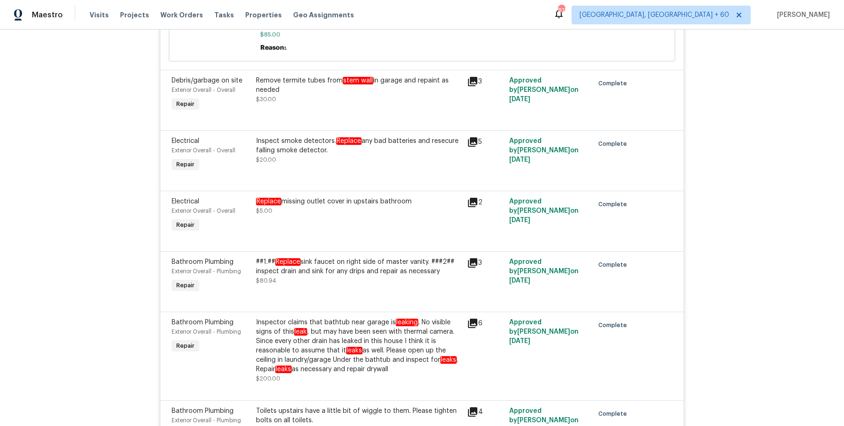
scroll to position [609, 0]
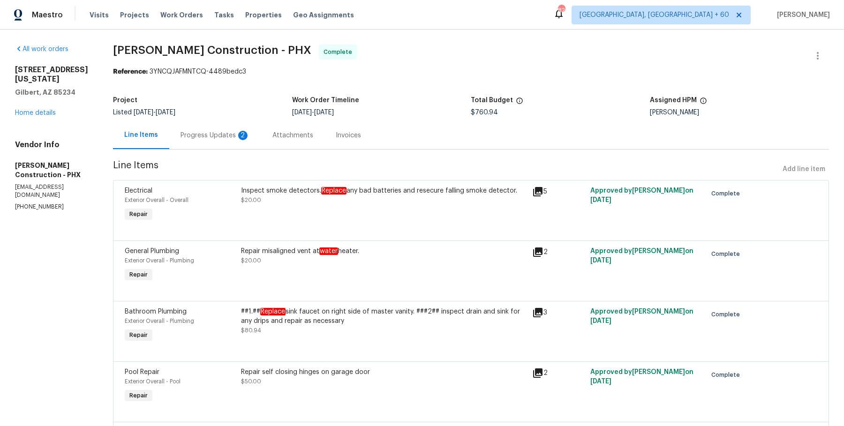
click at [197, 136] on div "Progress Updates 2" at bounding box center [215, 135] width 69 height 9
